Goal: Check status: Check status

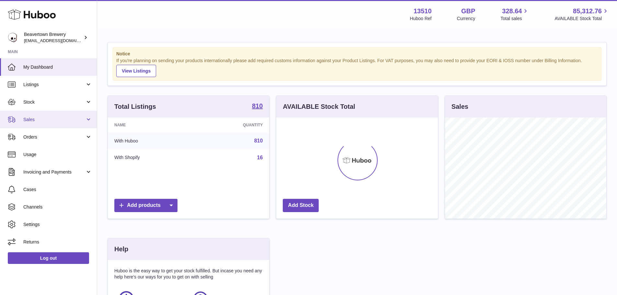
scroll to position [101, 162]
click at [41, 125] on link "Sales" at bounding box center [48, 119] width 97 height 17
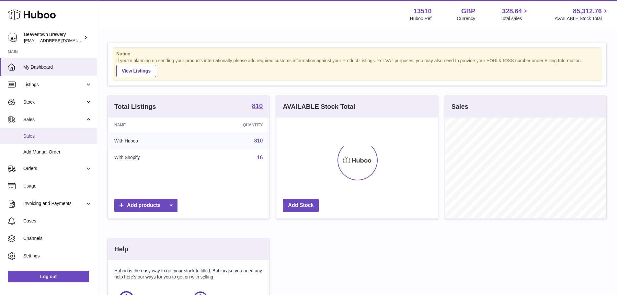
click at [46, 135] on span "Sales" at bounding box center [57, 136] width 69 height 6
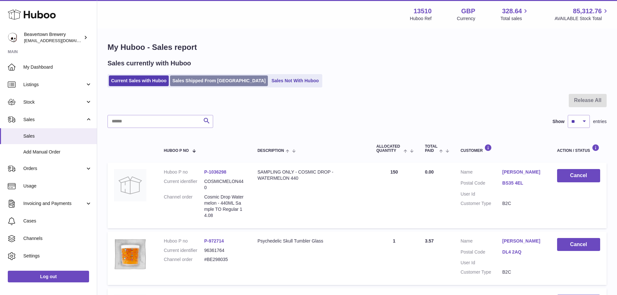
click at [209, 84] on link "Sales Shipped From [GEOGRAPHIC_DATA]" at bounding box center [219, 81] width 98 height 11
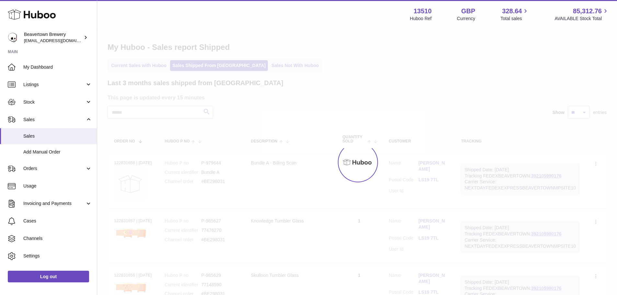
click at [145, 83] on h2 "Last 3 months sales shipped from Huboo" at bounding box center [196, 83] width 176 height 9
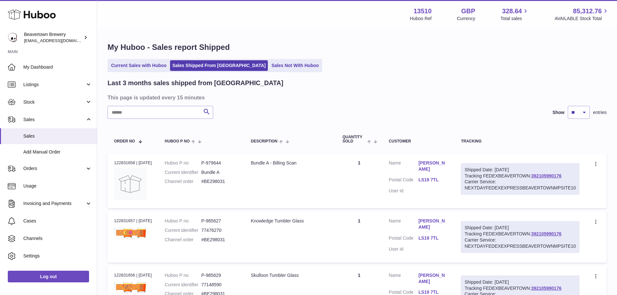
click at [151, 72] on ul "Current Sales with Huboo Sales Shipped From Huboo Sales Not With Huboo" at bounding box center [215, 65] width 215 height 13
click at [153, 65] on link "Current Sales with Huboo" at bounding box center [139, 65] width 60 height 11
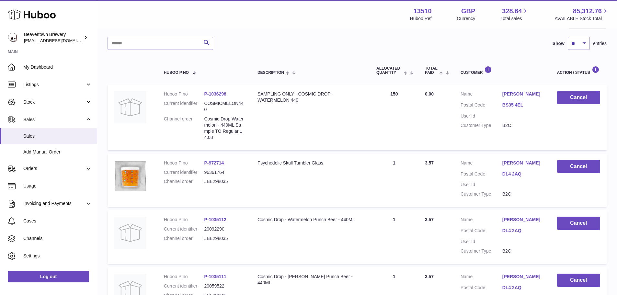
scroll to position [32, 0]
